Goal: Task Accomplishment & Management: Manage account settings

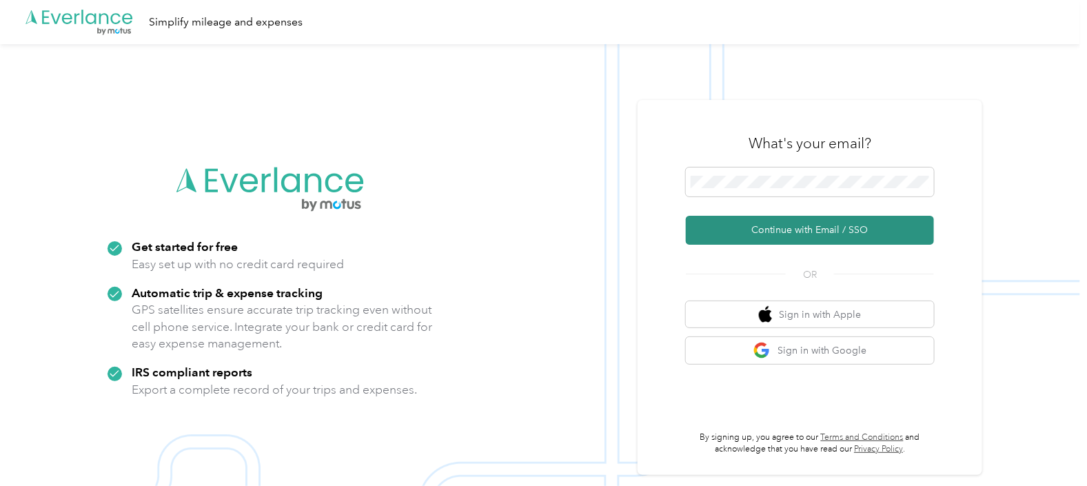
click at [770, 231] on button "Continue with Email / SSO" at bounding box center [810, 230] width 248 height 29
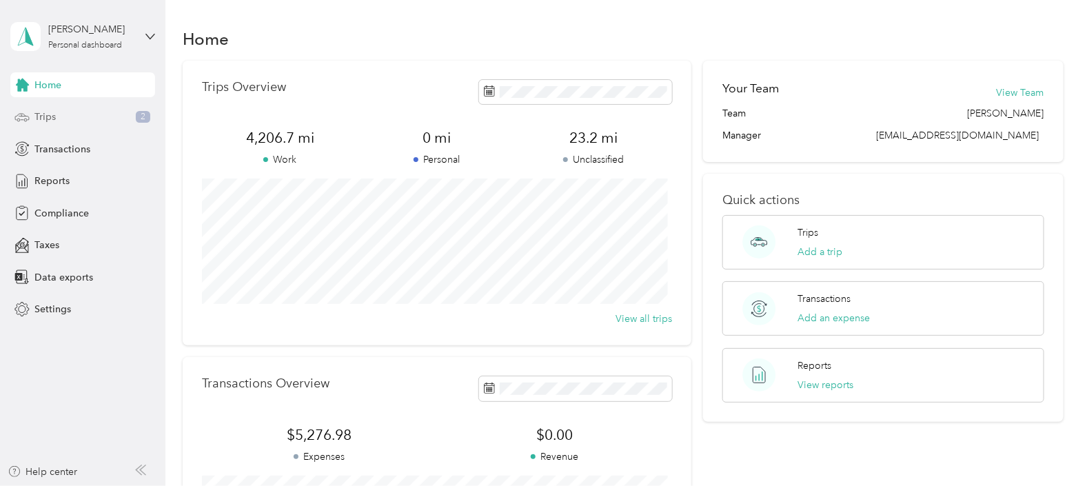
click at [52, 117] on span "Trips" at bounding box center [44, 117] width 21 height 14
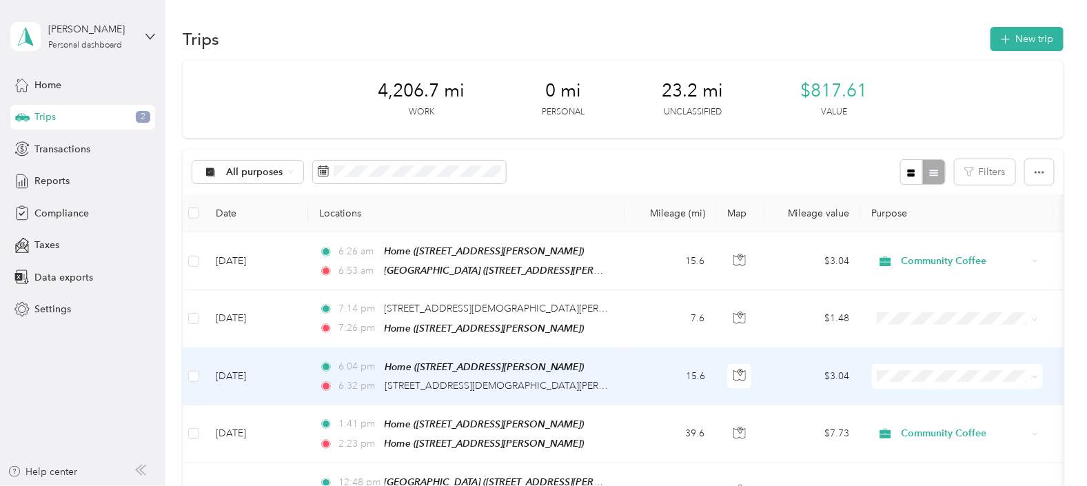
scroll to position [86, 0]
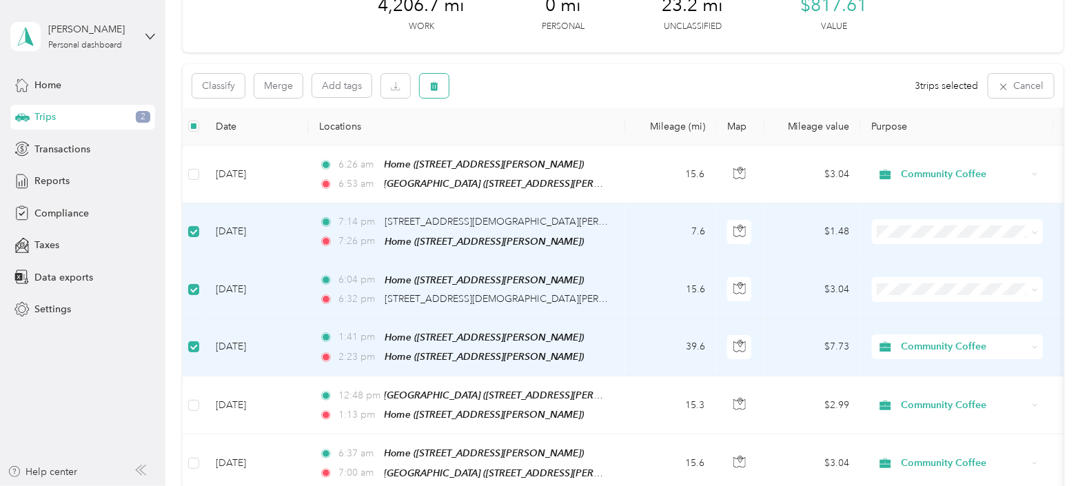
click at [428, 80] on button "button" at bounding box center [434, 86] width 29 height 24
click at [529, 139] on button "Yes" at bounding box center [536, 143] width 27 height 22
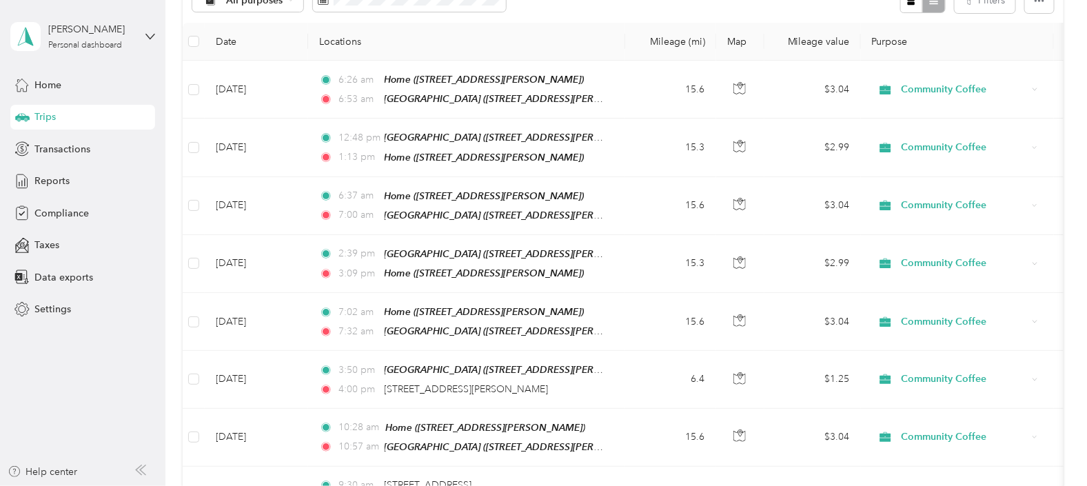
scroll to position [0, 0]
